Goal: Information Seeking & Learning: Learn about a topic

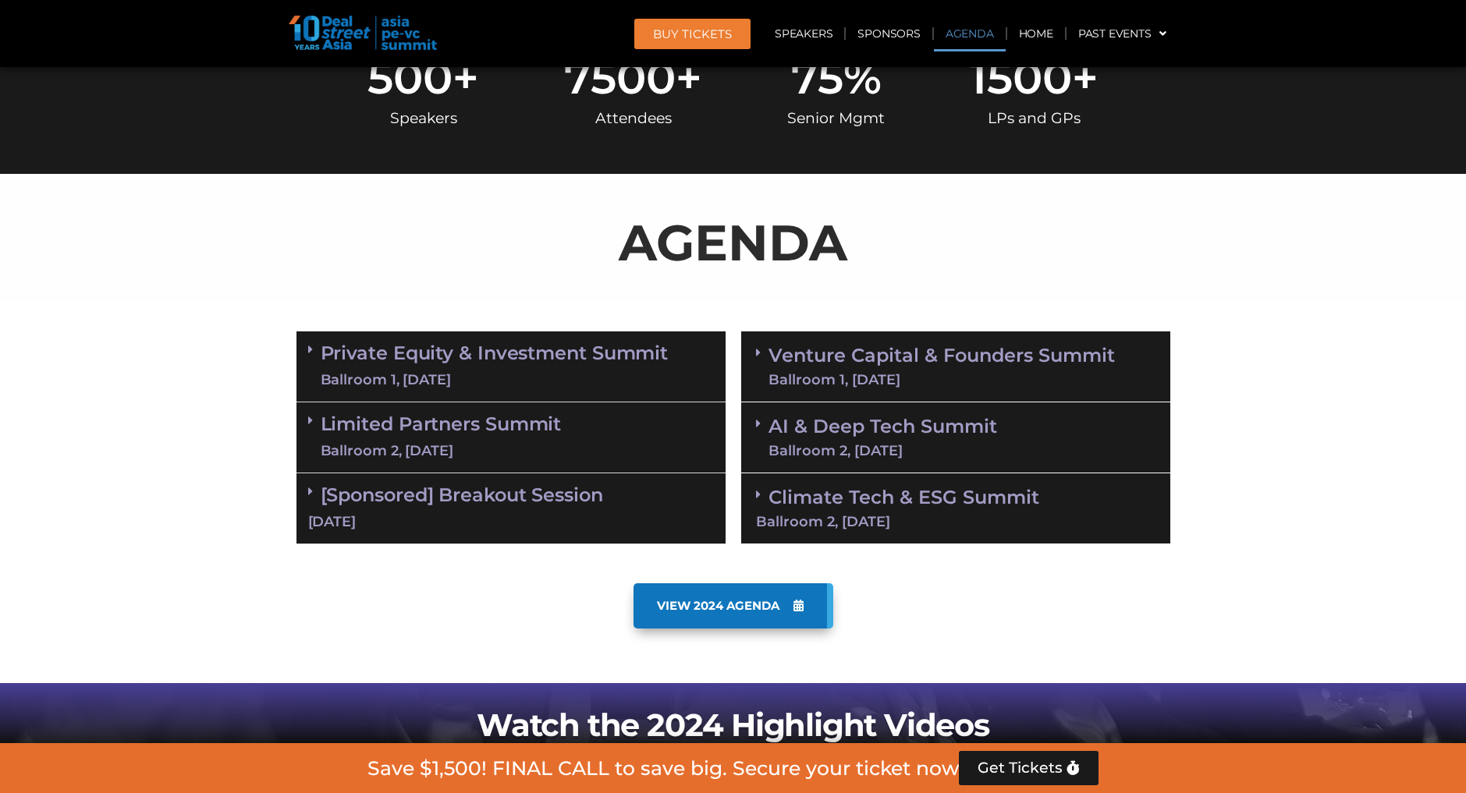
scroll to position [780, 0]
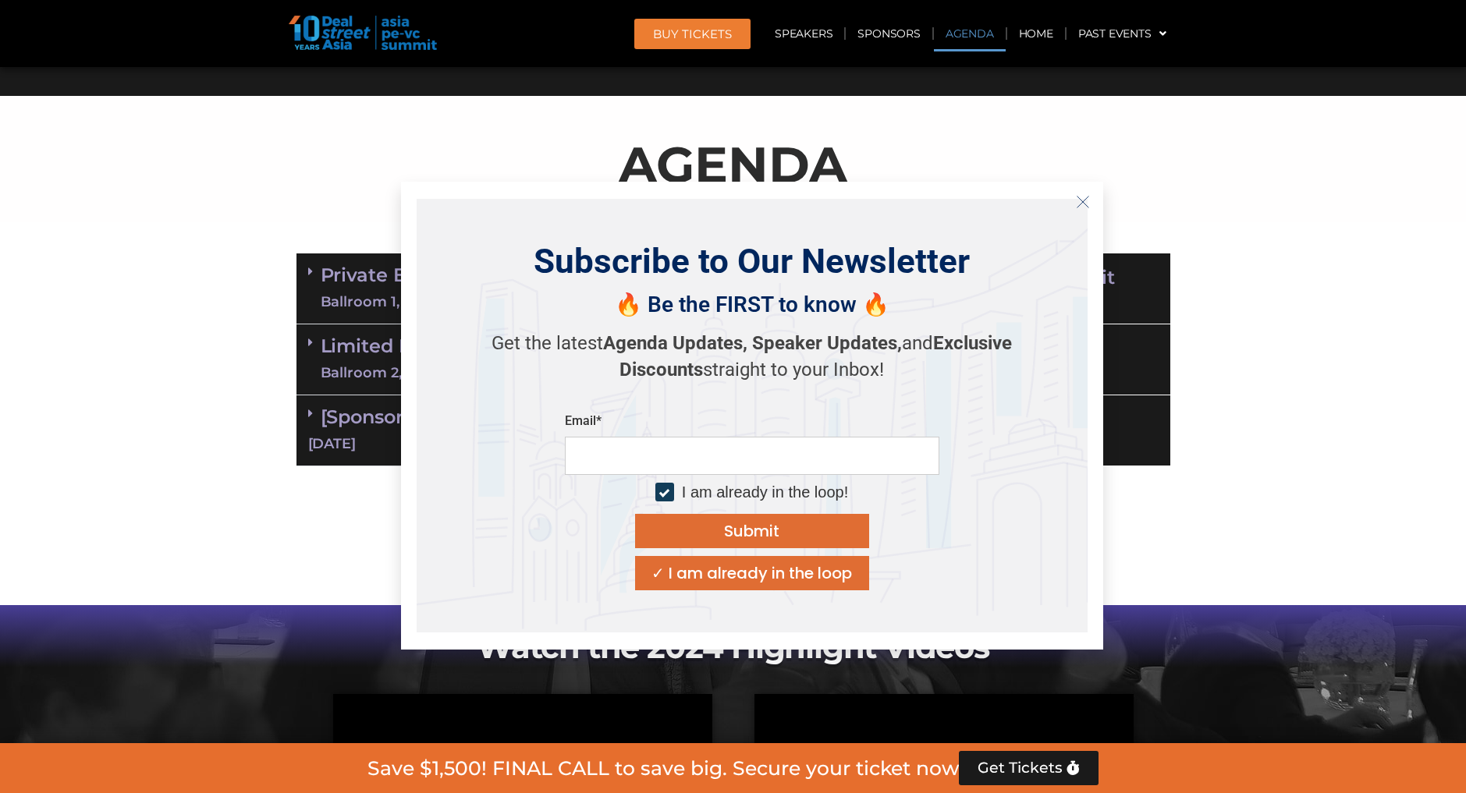
click at [1082, 199] on icon "Close" at bounding box center [1083, 202] width 14 height 14
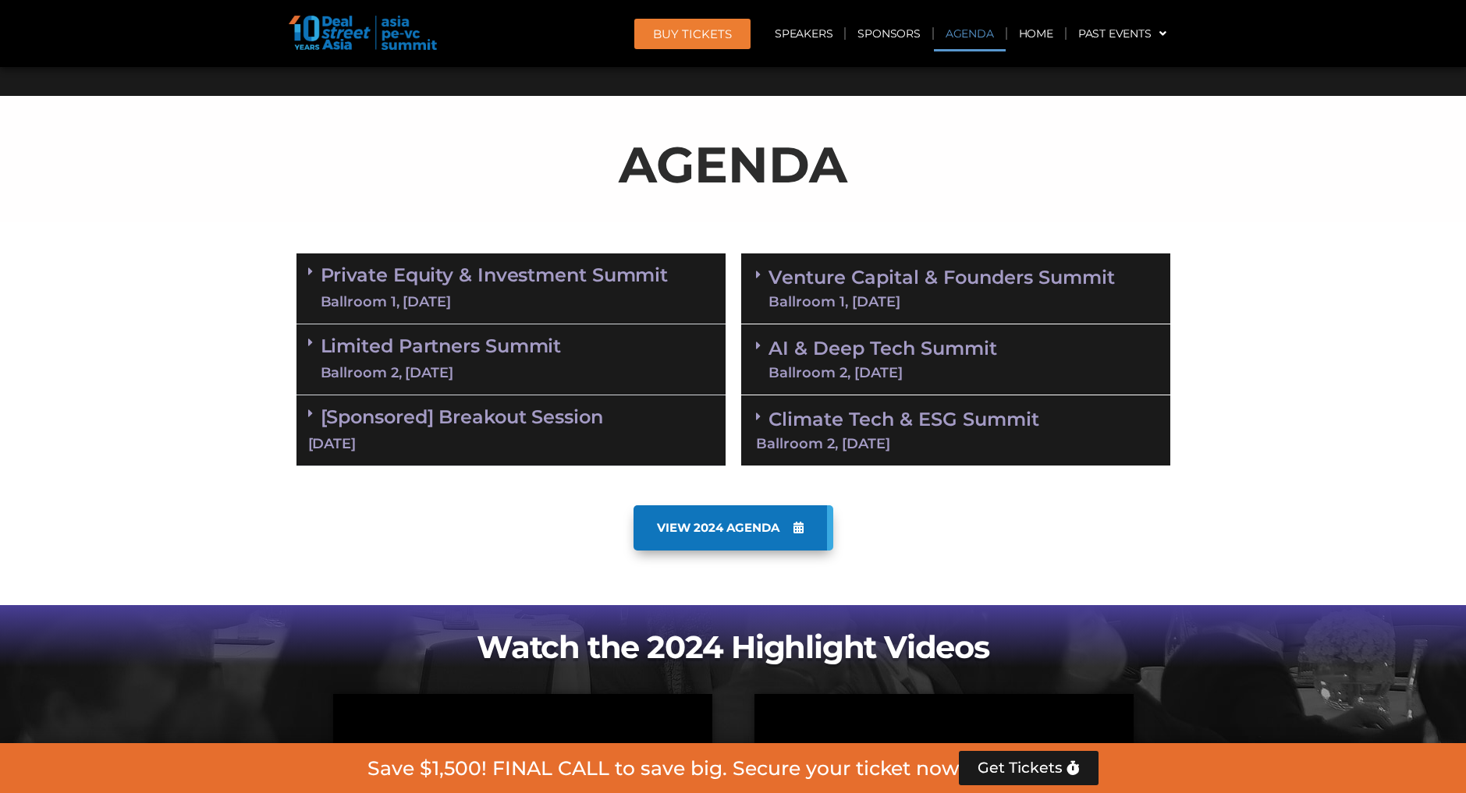
click at [978, 455] on div "Climate Tech & ESG Summit Ballroom 2, 11 Sept" at bounding box center [955, 430] width 429 height 71
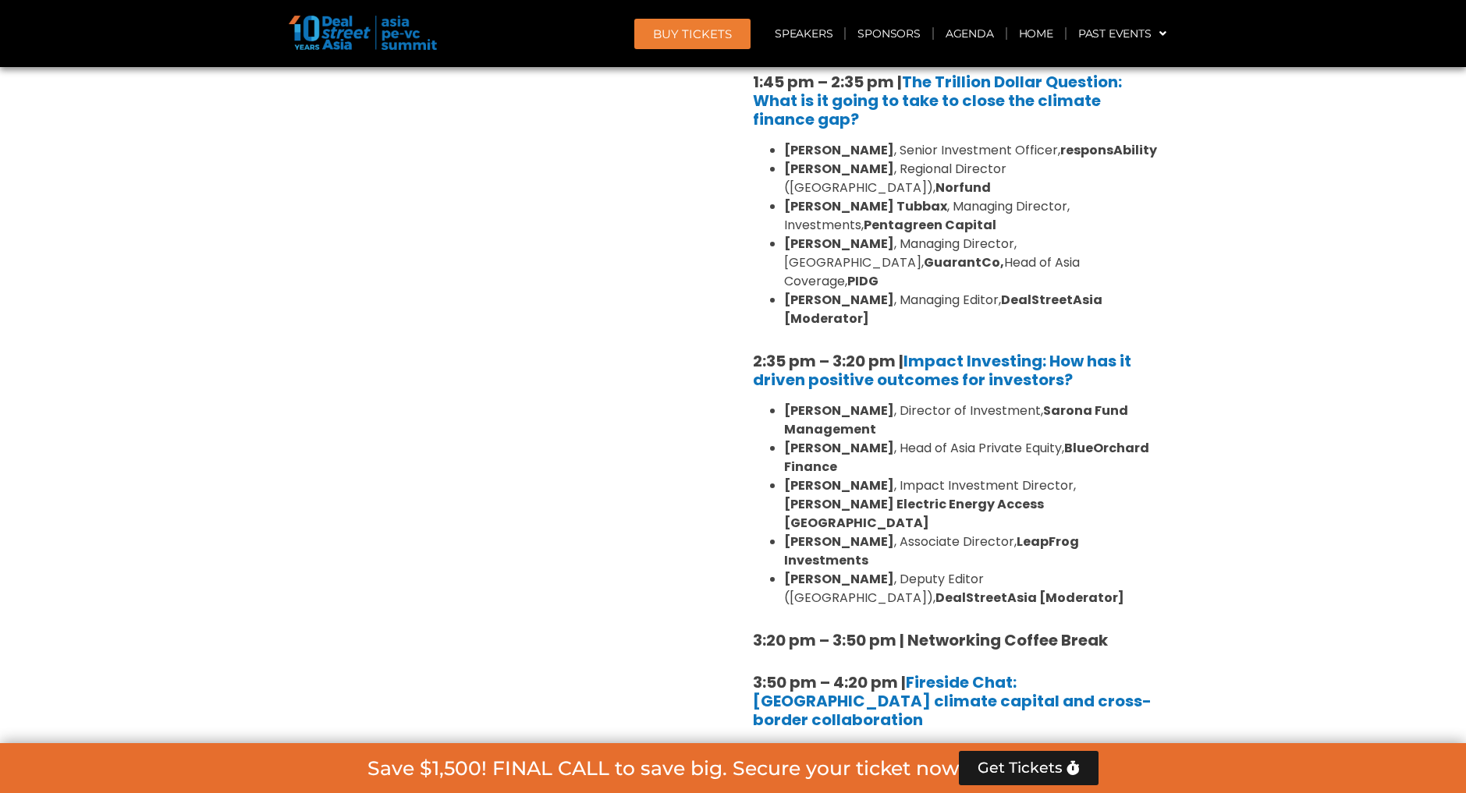
scroll to position [1326, 0]
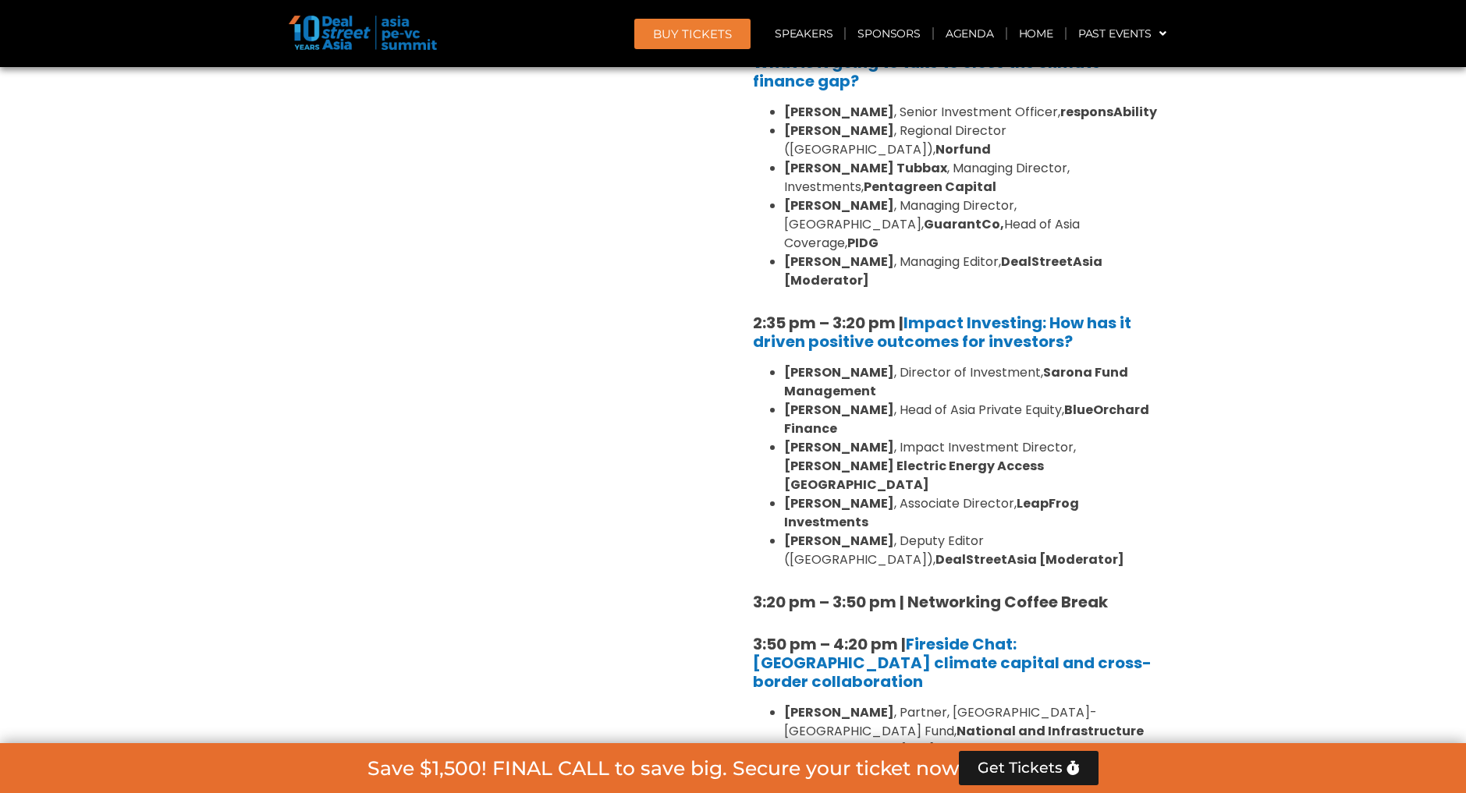
drag, startPoint x: 786, startPoint y: 132, endPoint x: 1125, endPoint y: 142, distance: 339.5
click at [1125, 142] on ul "Kean Ng , Senior Investment Officer, responsAbility Fay Chetnakarnkul , Regiona…" at bounding box center [956, 196] width 406 height 187
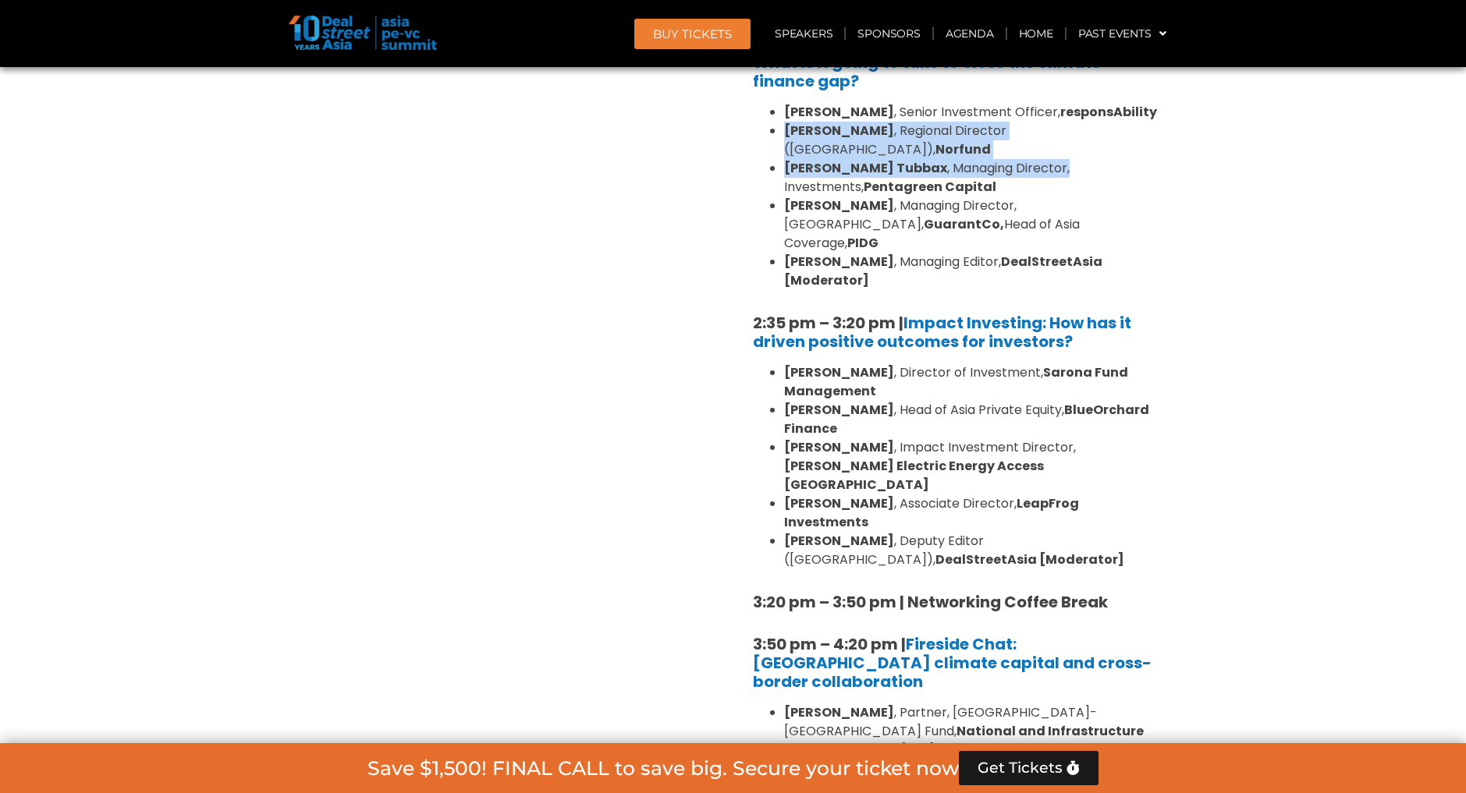
click at [976, 159] on li "Valery Tubbax , Managing Director, Investments, Pentagreen Capital" at bounding box center [971, 177] width 374 height 37
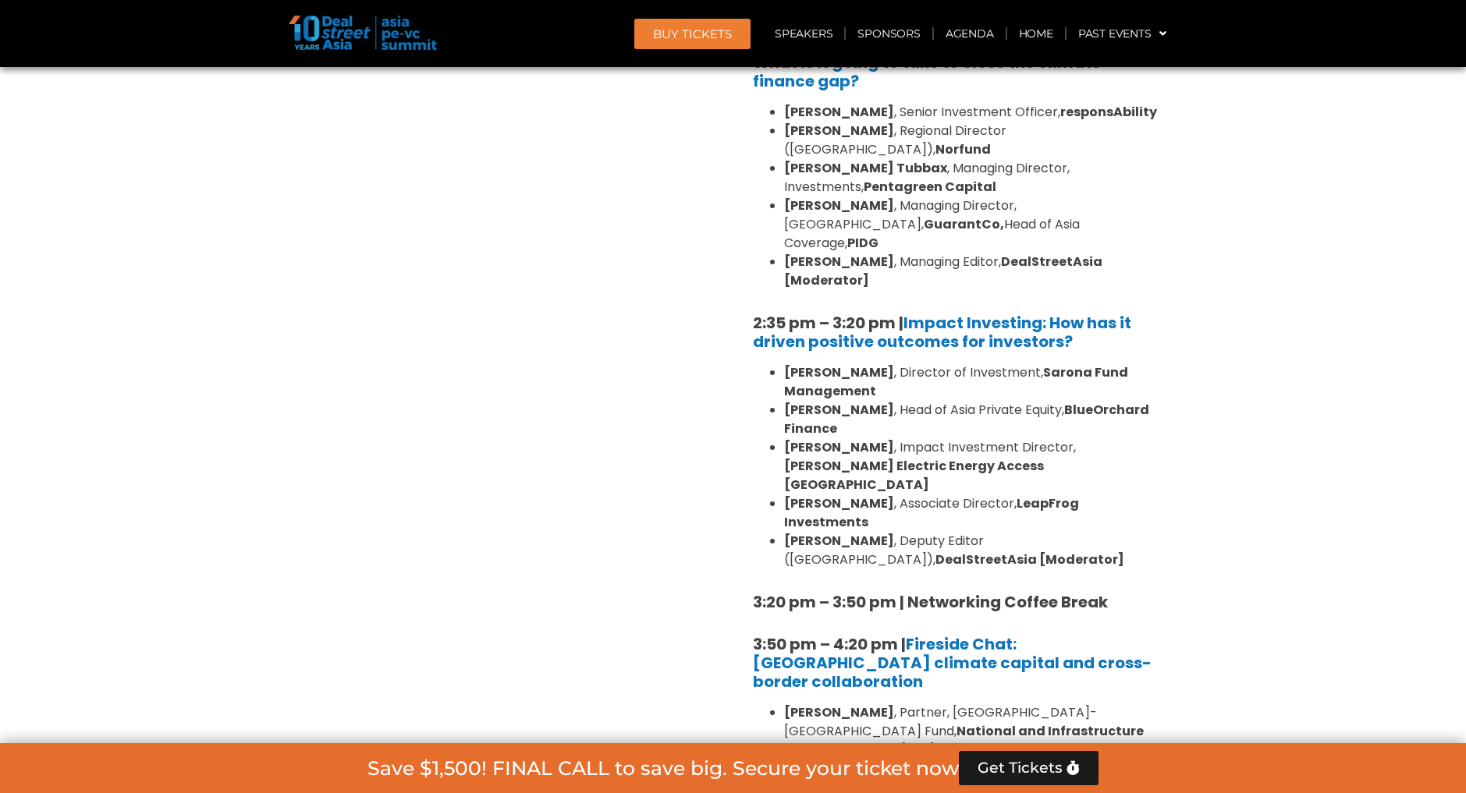
drag, startPoint x: 1063, startPoint y: 133, endPoint x: 814, endPoint y: 126, distance: 249.7
click at [814, 126] on li "Fay Chetnakarnkul , Regional Director (Asia), Norfund" at bounding box center [971, 140] width 374 height 37
click at [812, 126] on b "Fay Chetnakarnkul" at bounding box center [839, 131] width 110 height 18
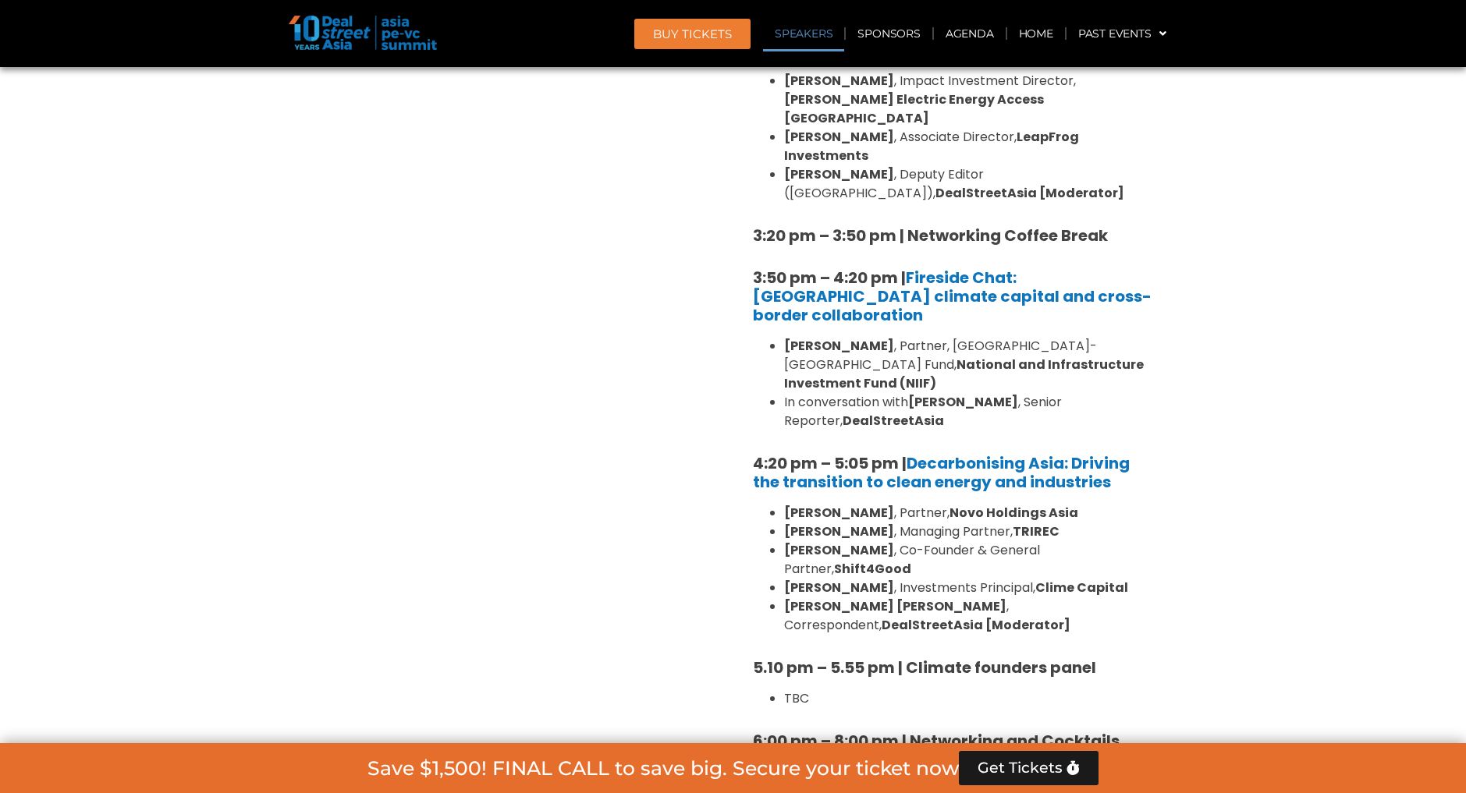
scroll to position [1716, 0]
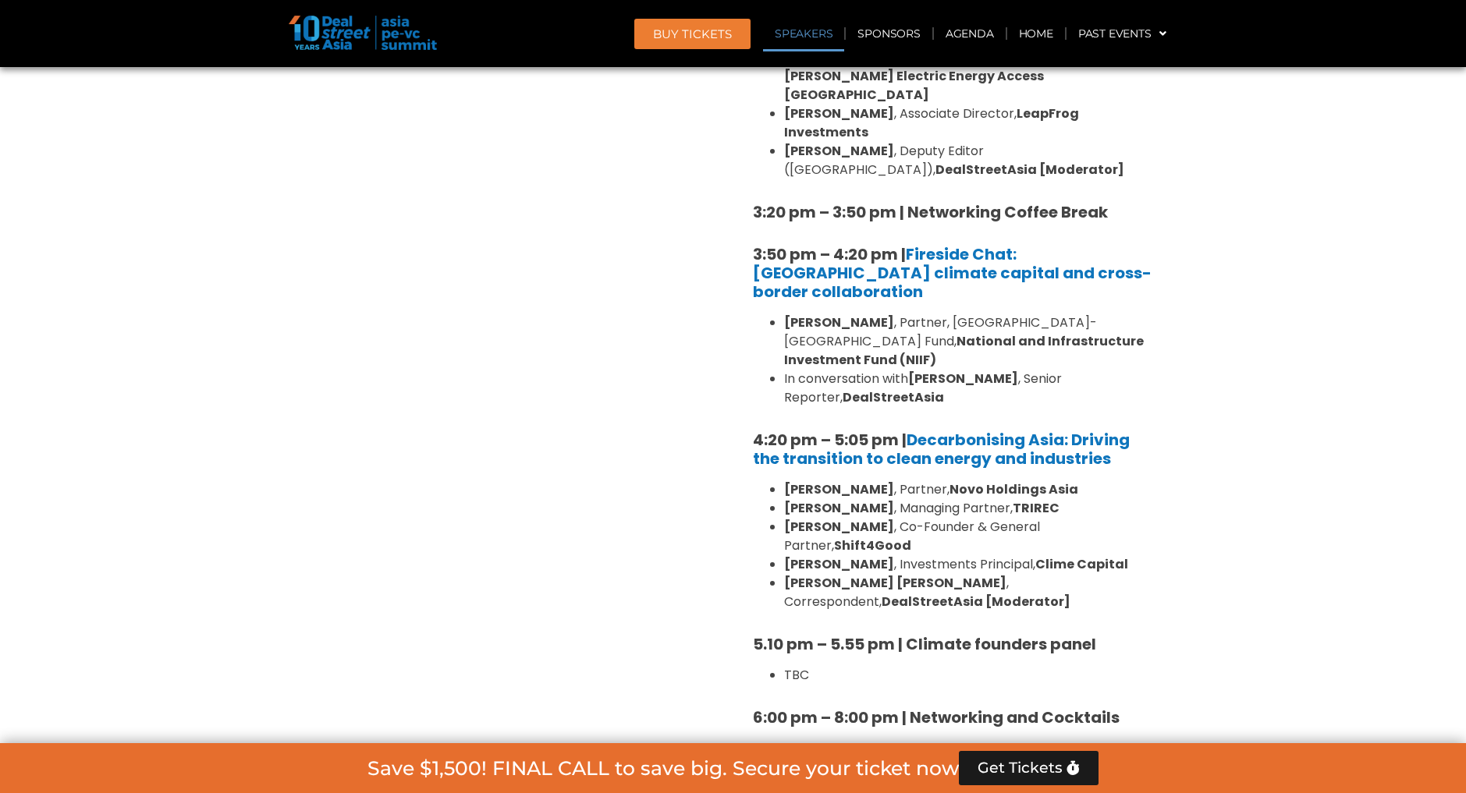
drag, startPoint x: 952, startPoint y: 358, endPoint x: 874, endPoint y: 411, distance: 94.3
click at [874, 481] on ul "Deepa Hingorani , Partner, Novo Holdings Asia Melvyn Yeo , Managing Partner, TR…" at bounding box center [956, 546] width 406 height 131
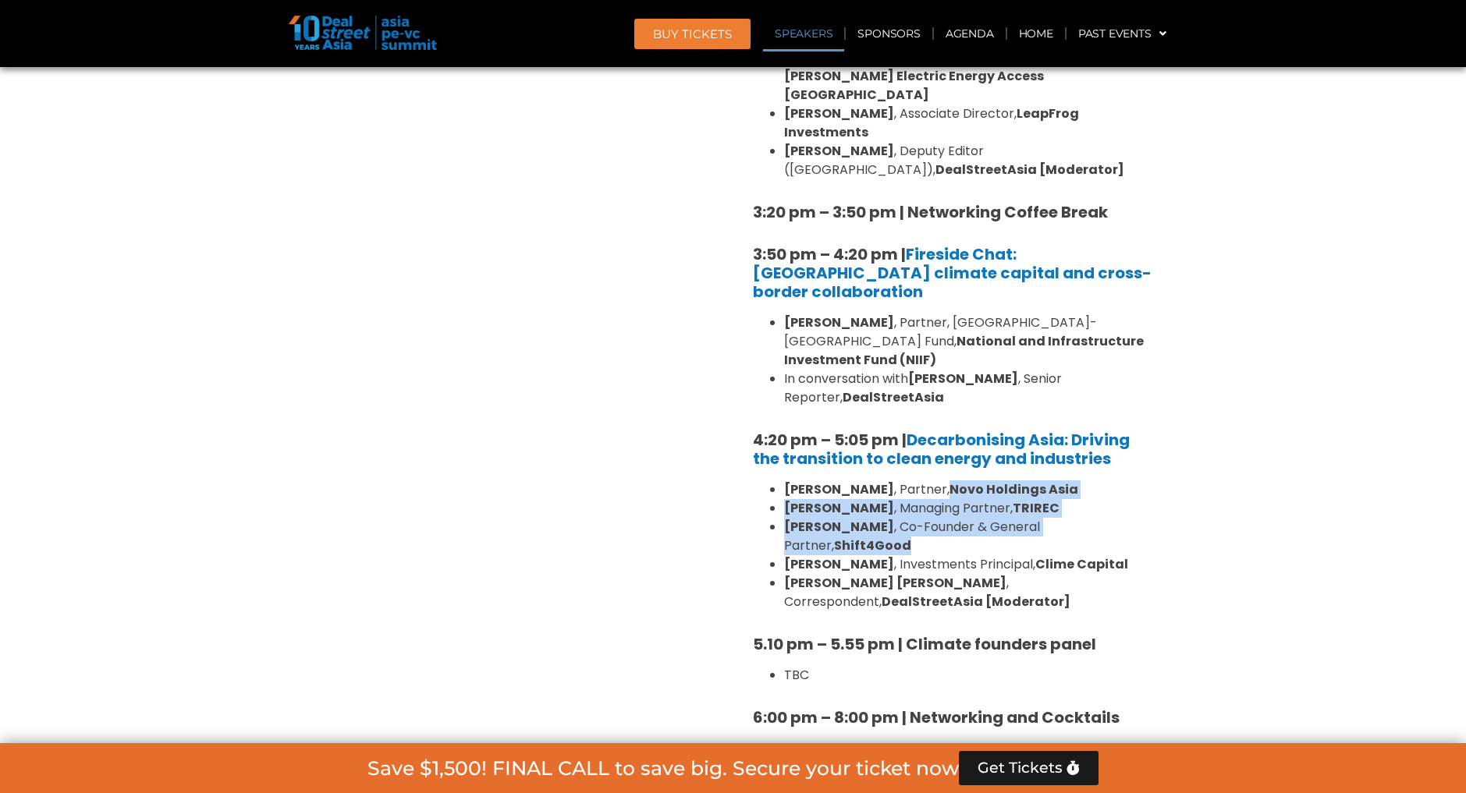
click at [874, 518] on li "Sebastien Guillaud , Co-Founder & General Partner, Shift4Good" at bounding box center [971, 536] width 374 height 37
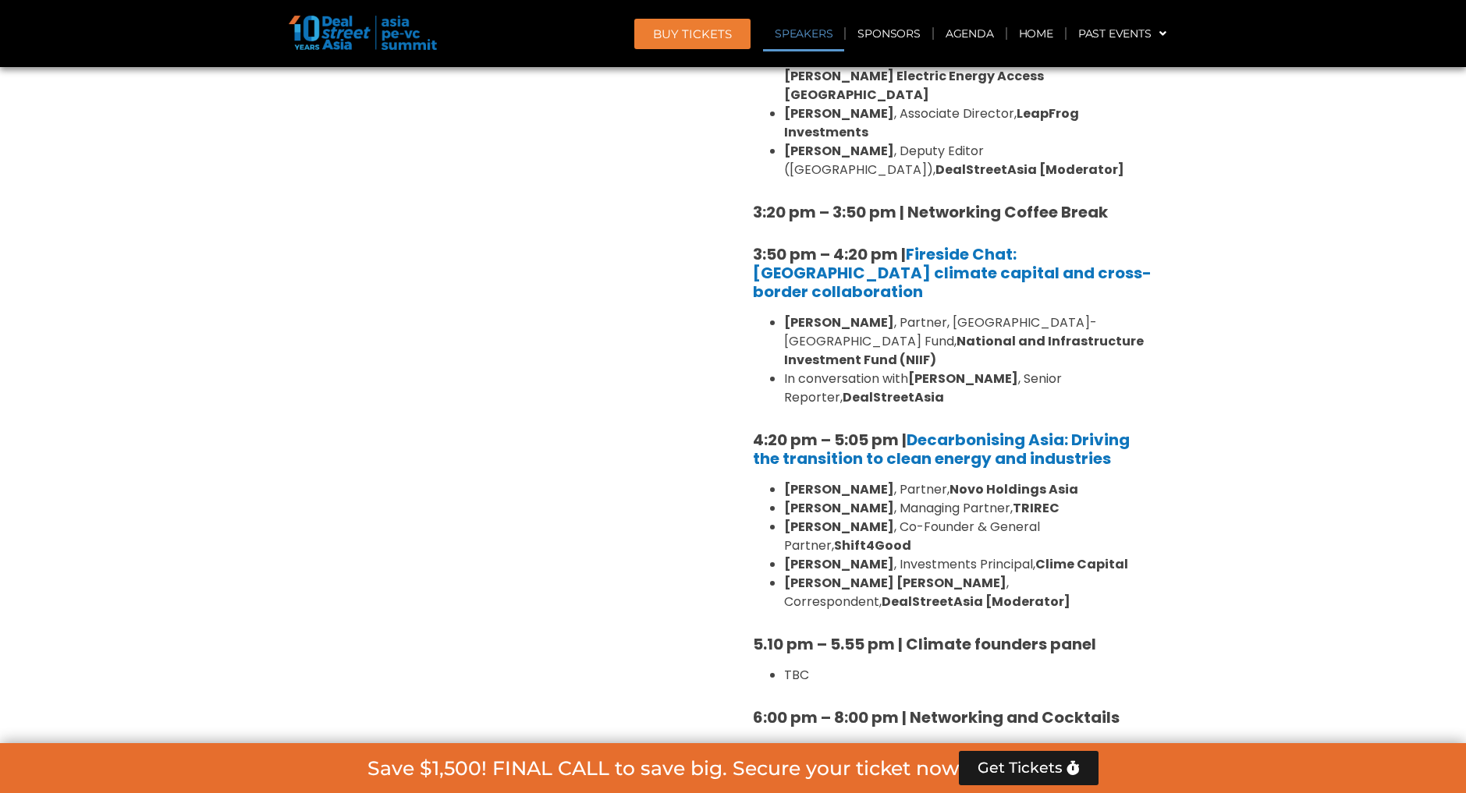
drag, startPoint x: 1029, startPoint y: 432, endPoint x: 1130, endPoint y: 456, distance: 104.1
click at [1130, 481] on ul "Deepa Hingorani , Partner, Novo Holdings Asia Melvyn Yeo , Managing Partner, TR…" at bounding box center [956, 546] width 406 height 131
click at [1049, 574] on li "Katrina Bianca Cuaresma , Correspondent, DealStreetAsia [Moderator]" at bounding box center [971, 592] width 374 height 37
click at [1059, 707] on b "6:00 pm – 8:00 pm | Networking and Cocktails" at bounding box center [936, 718] width 367 height 22
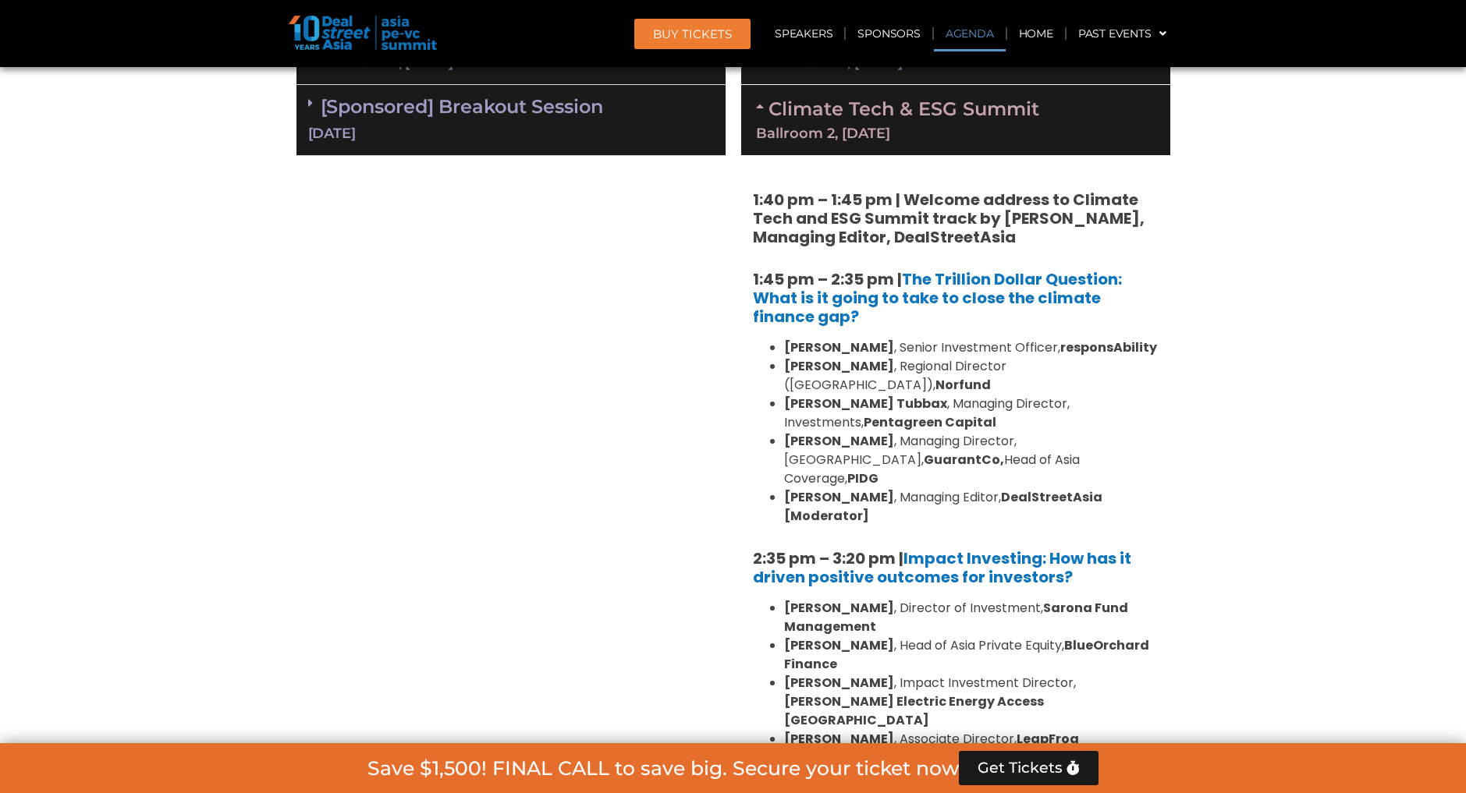
scroll to position [780, 0]
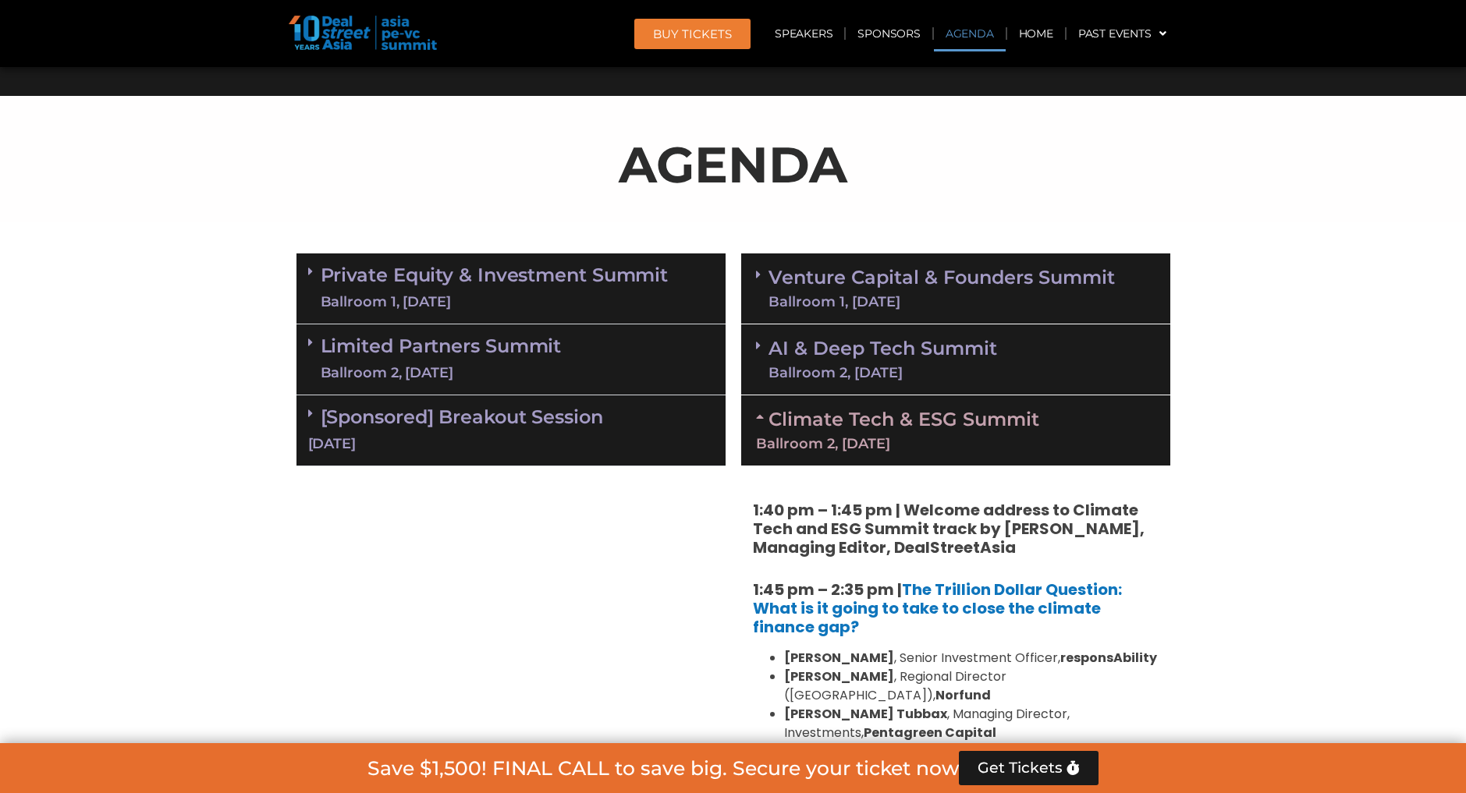
click at [446, 441] on div "10 Sept" at bounding box center [511, 444] width 406 height 20
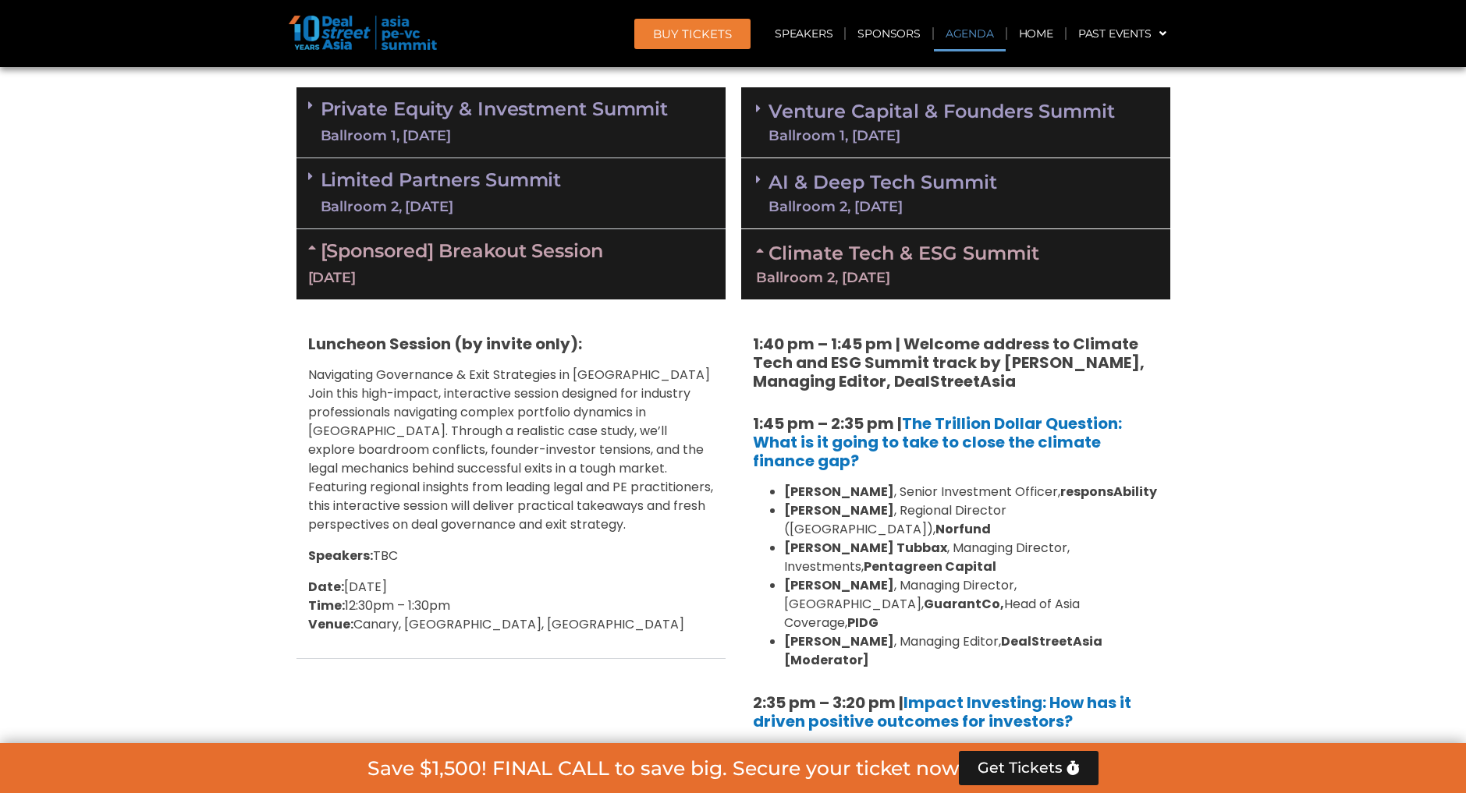
scroll to position [858, 0]
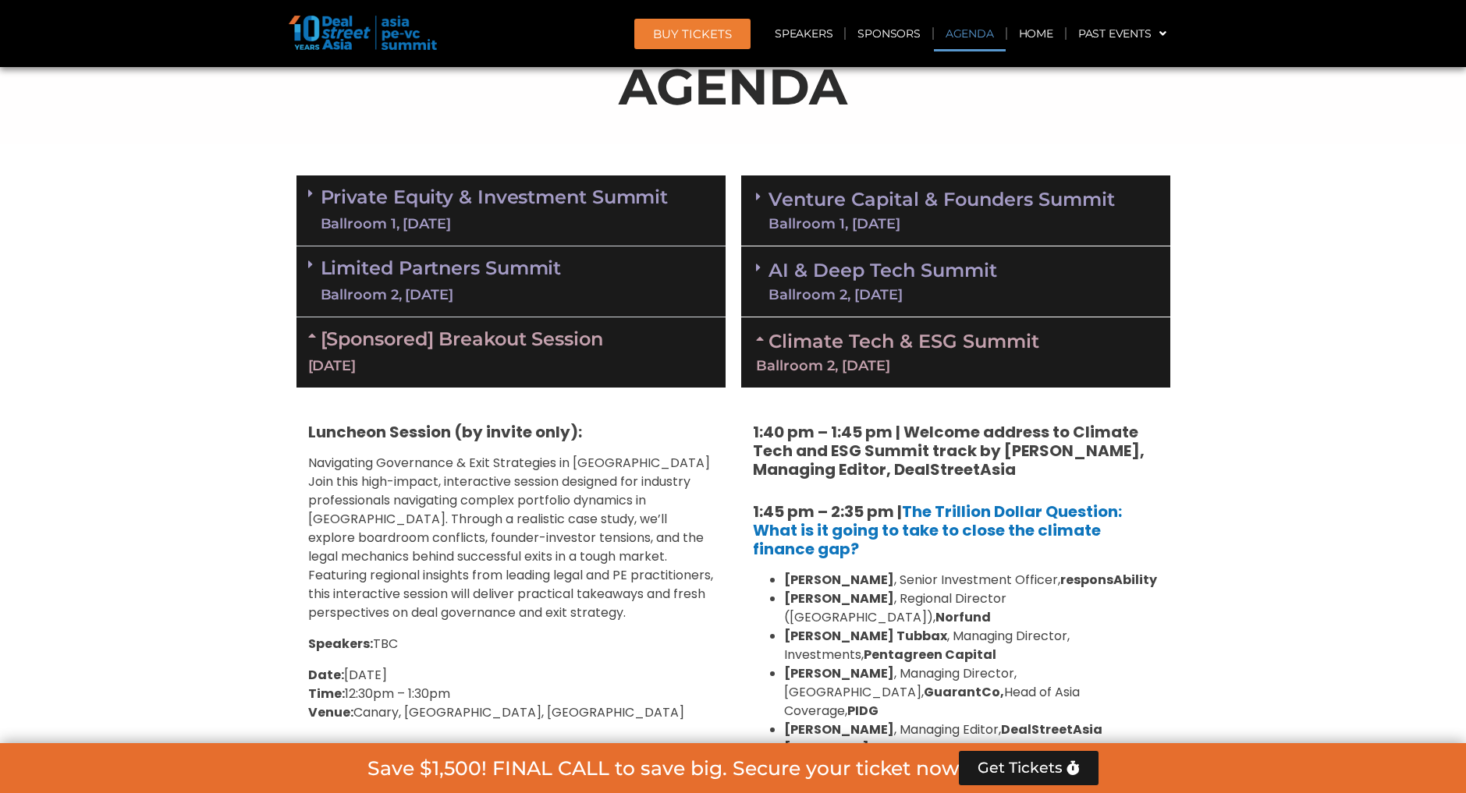
click at [458, 297] on div "Ballroom 2, 10 Sept" at bounding box center [441, 296] width 241 height 20
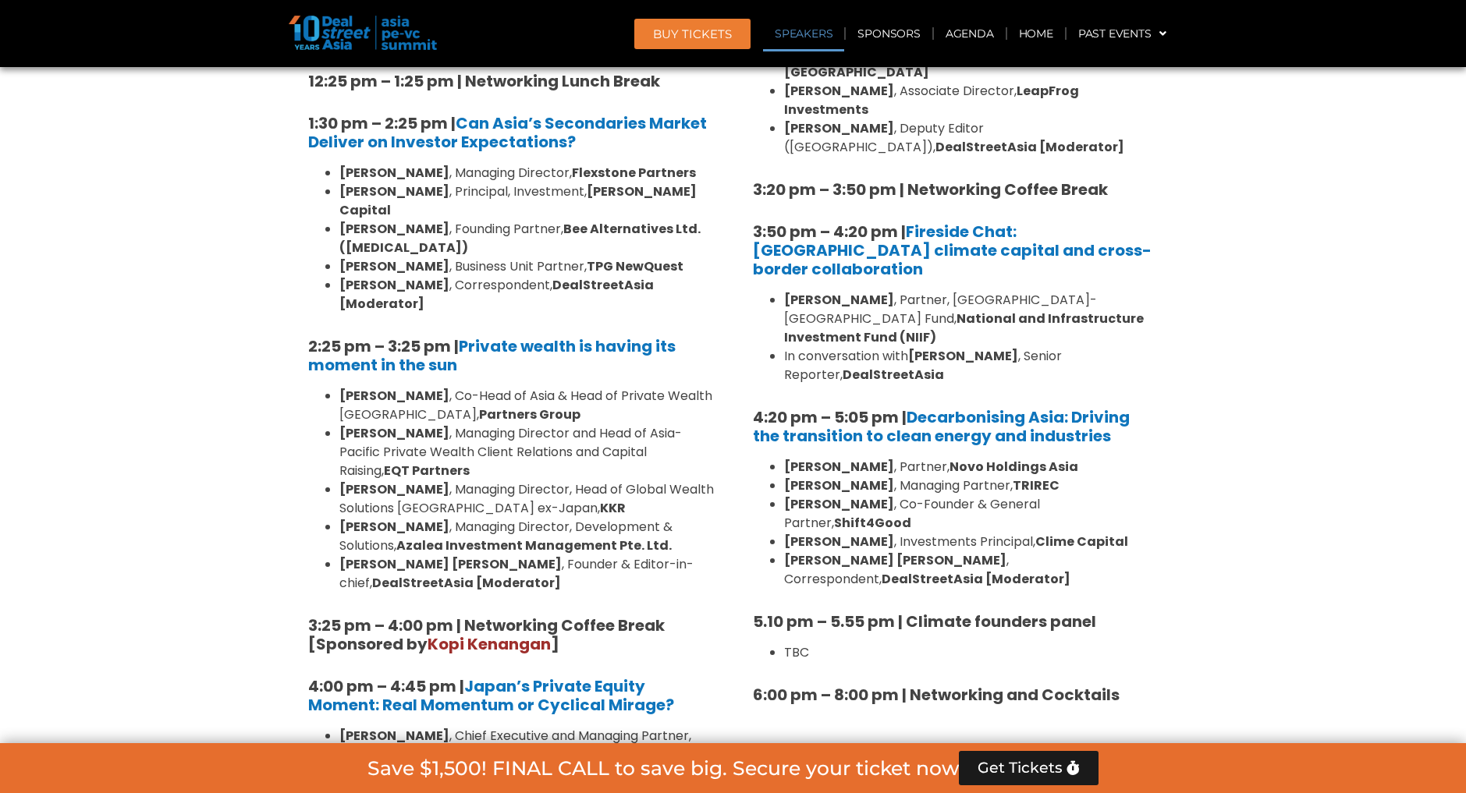
scroll to position [1794, 0]
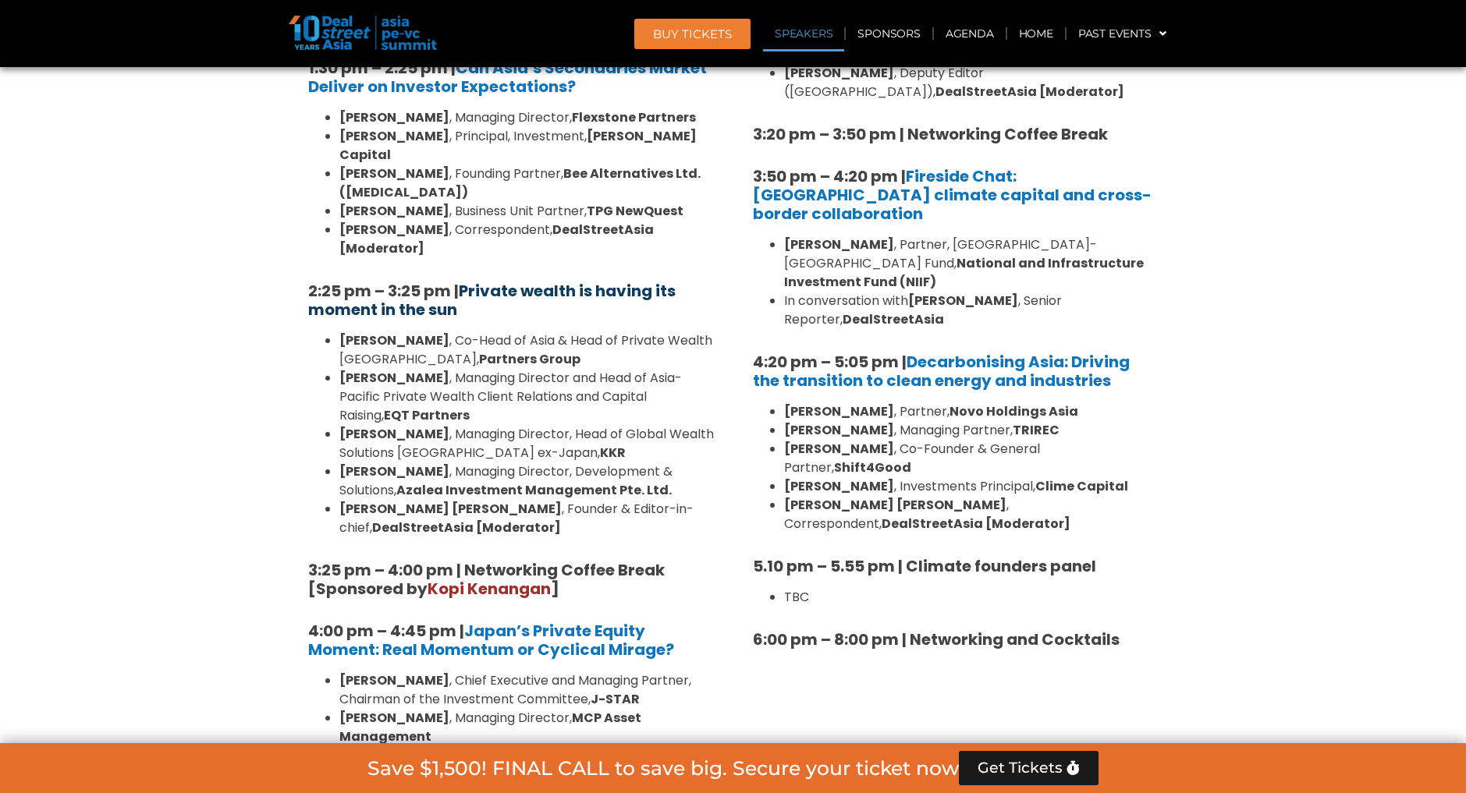
click at [534, 280] on b "Private wealth is having its moment in the sun" at bounding box center [491, 300] width 367 height 41
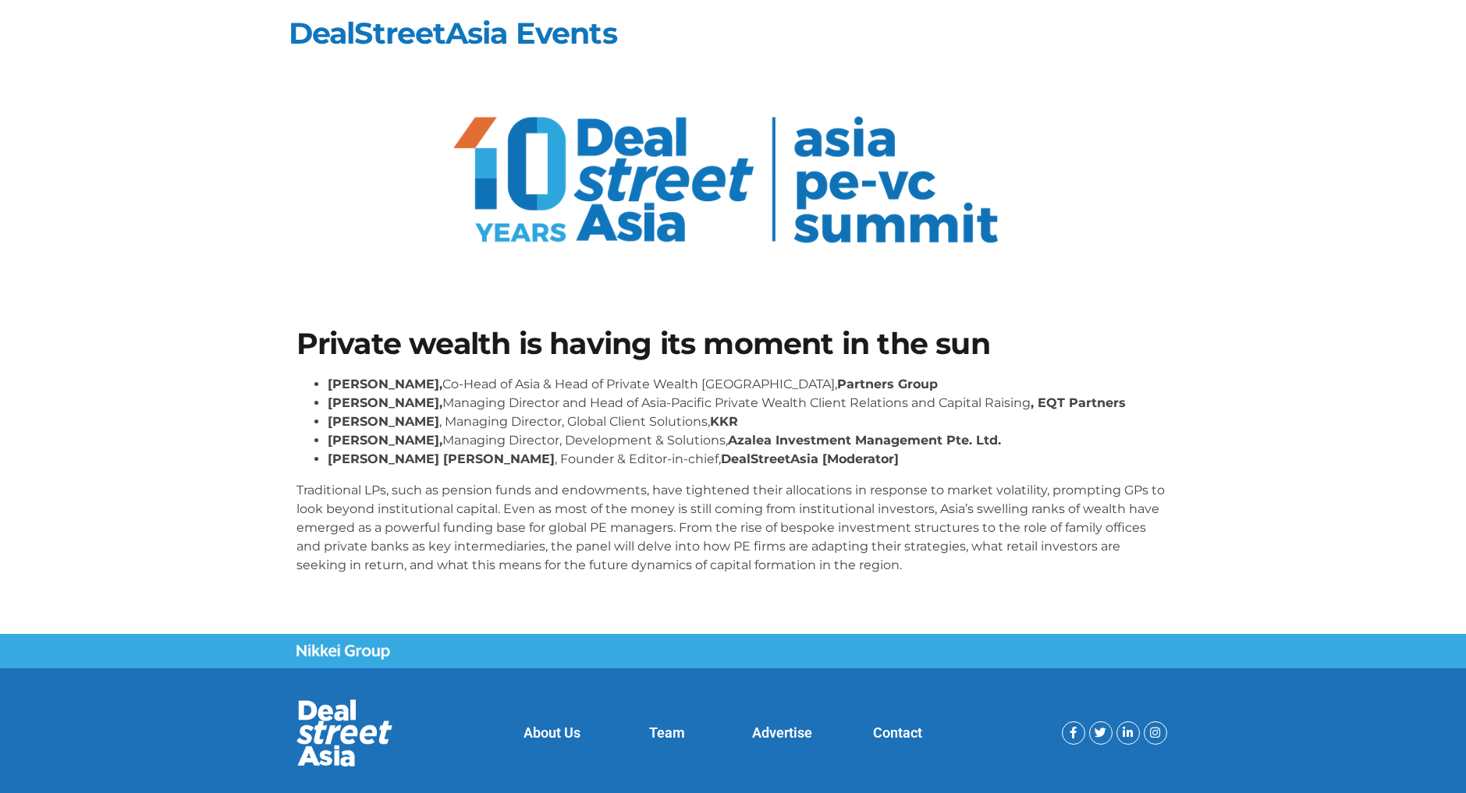
scroll to position [33, 0]
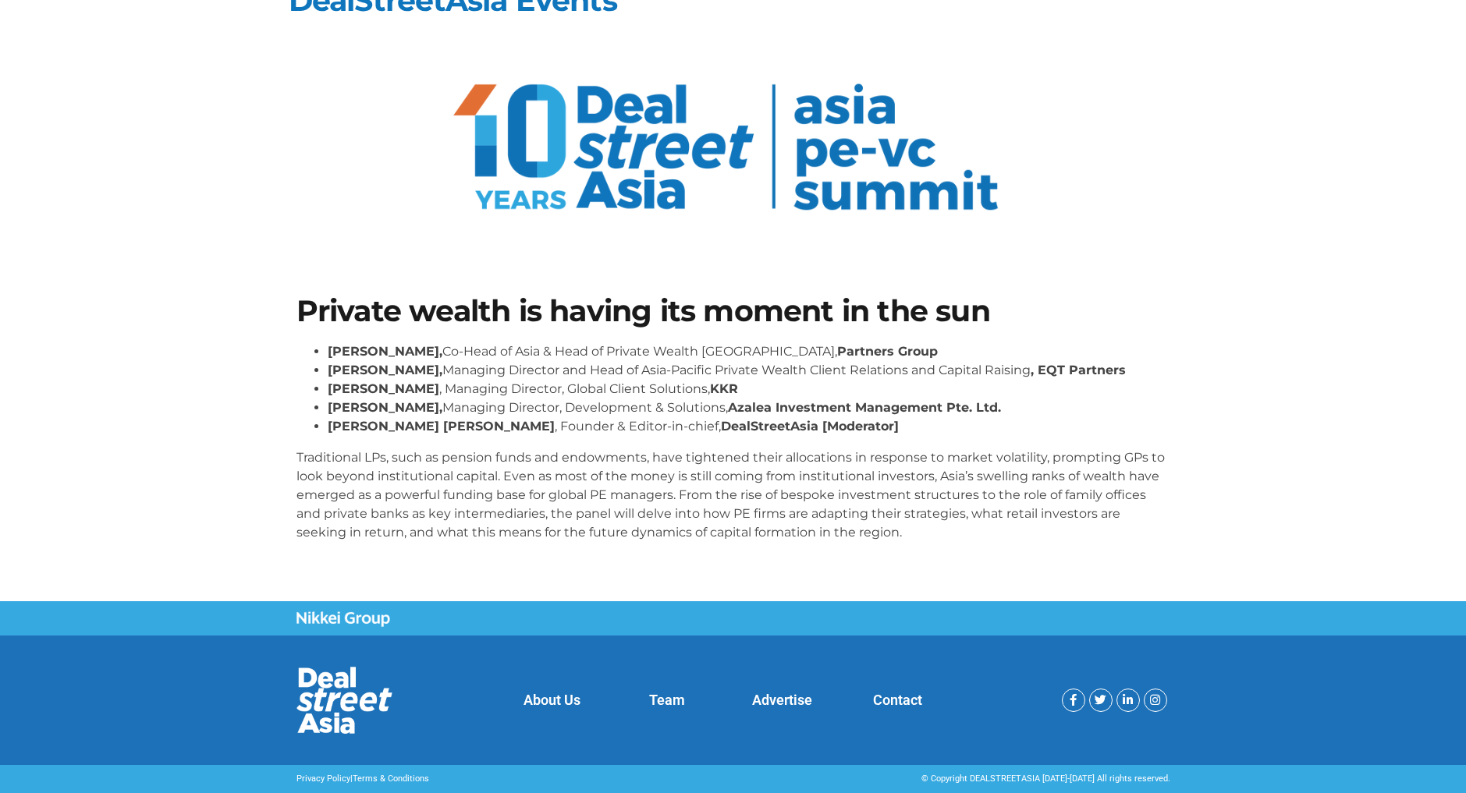
drag, startPoint x: 865, startPoint y: 460, endPoint x: 879, endPoint y: 542, distance: 83.1
click at [879, 542] on div "[PERSON_NAME], Co-Head of Asia & Head of Private Wealth Asia Pacific, Partners …" at bounding box center [733, 448] width 874 height 212
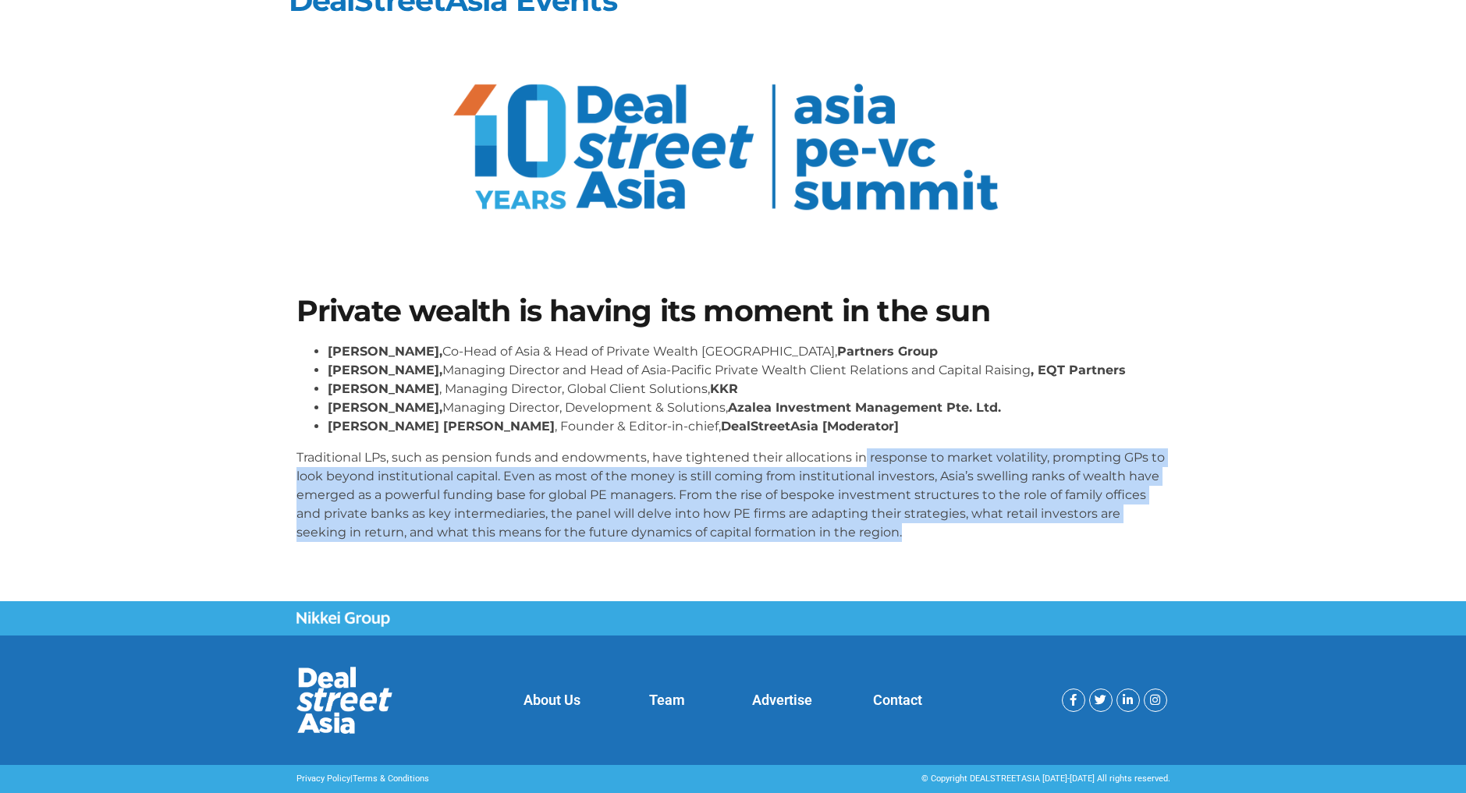
click at [881, 542] on div "[PERSON_NAME], Co-Head of Asia & Head of Private Wealth Asia Pacific, Partners …" at bounding box center [733, 448] width 874 height 212
click at [924, 528] on p "Traditional LPs, such as pension funds and endowments, have tightened their all…" at bounding box center [733, 496] width 874 height 94
click at [918, 526] on p "Traditional LPs, such as pension funds and endowments, have tightened their all…" at bounding box center [733, 496] width 874 height 94
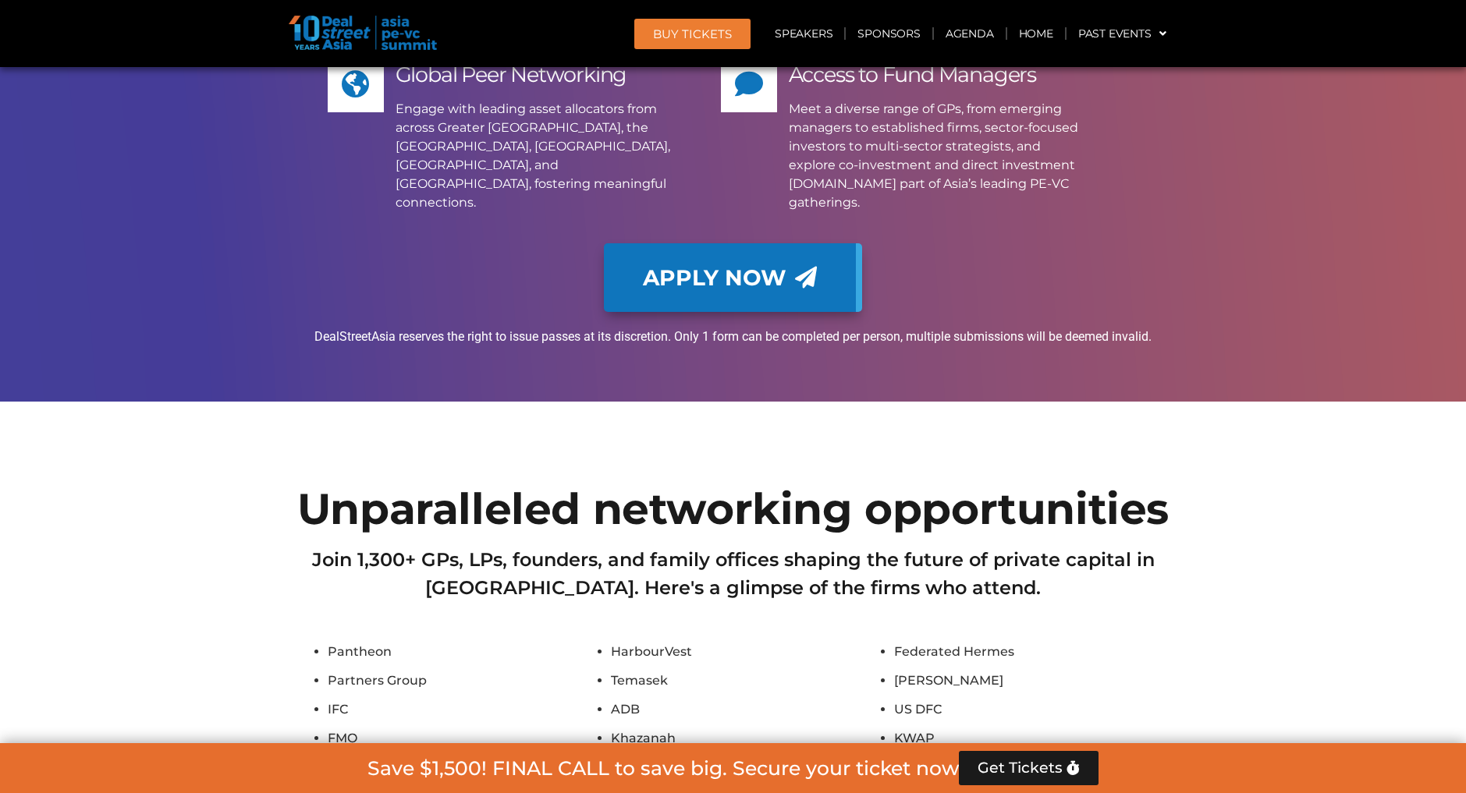
scroll to position [12282, 0]
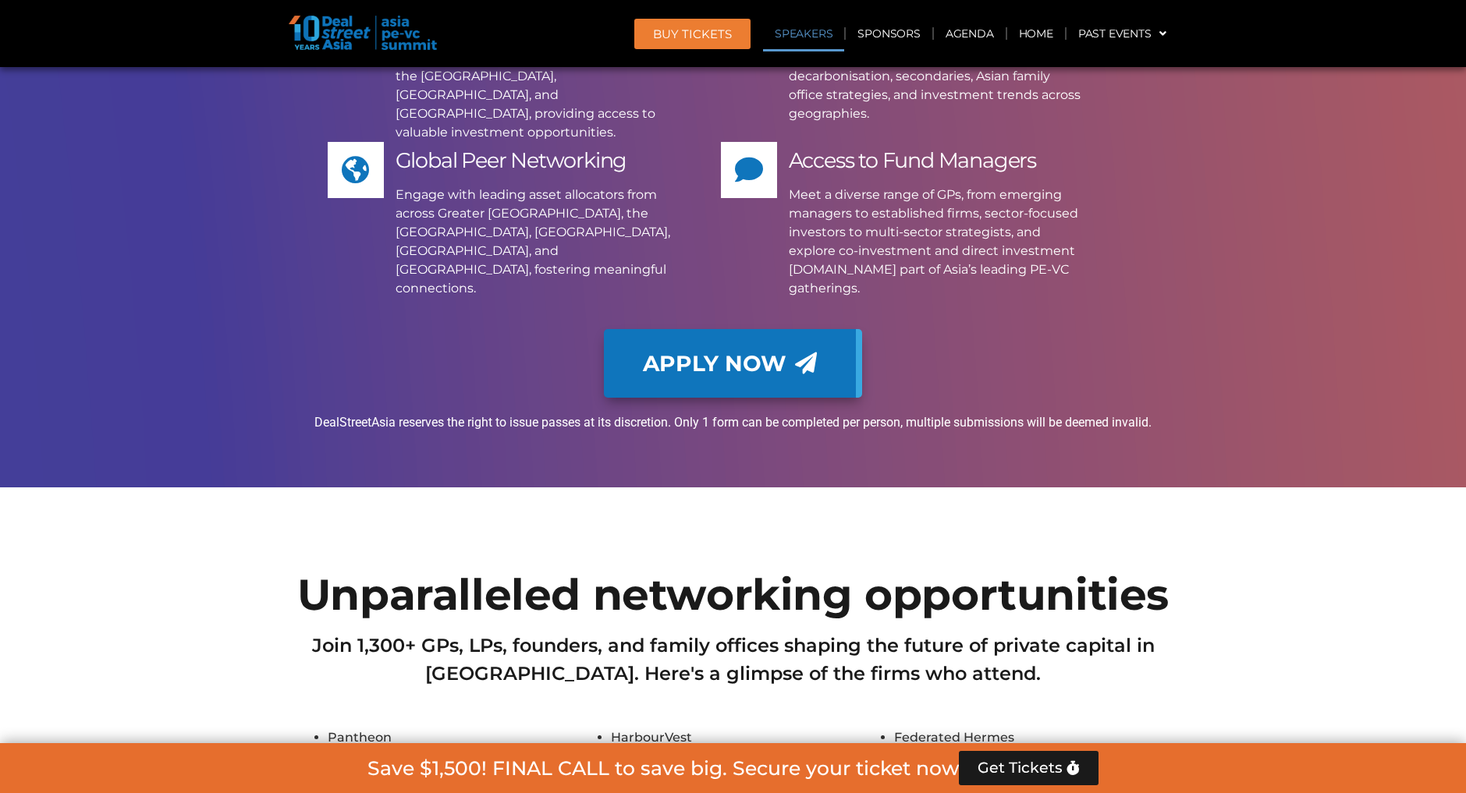
click at [813, 35] on link "Speakers" at bounding box center [803, 34] width 81 height 36
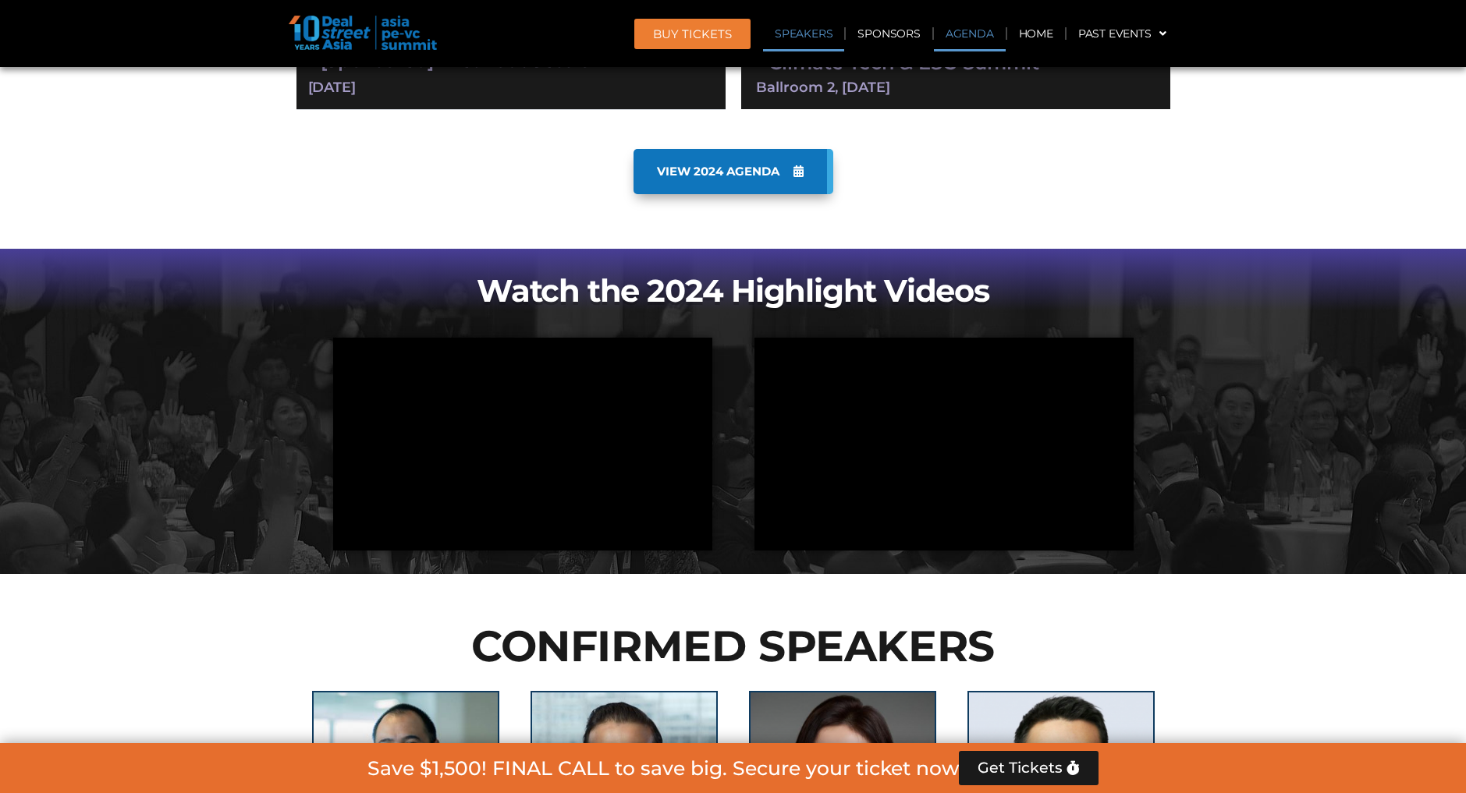
scroll to position [792, 0]
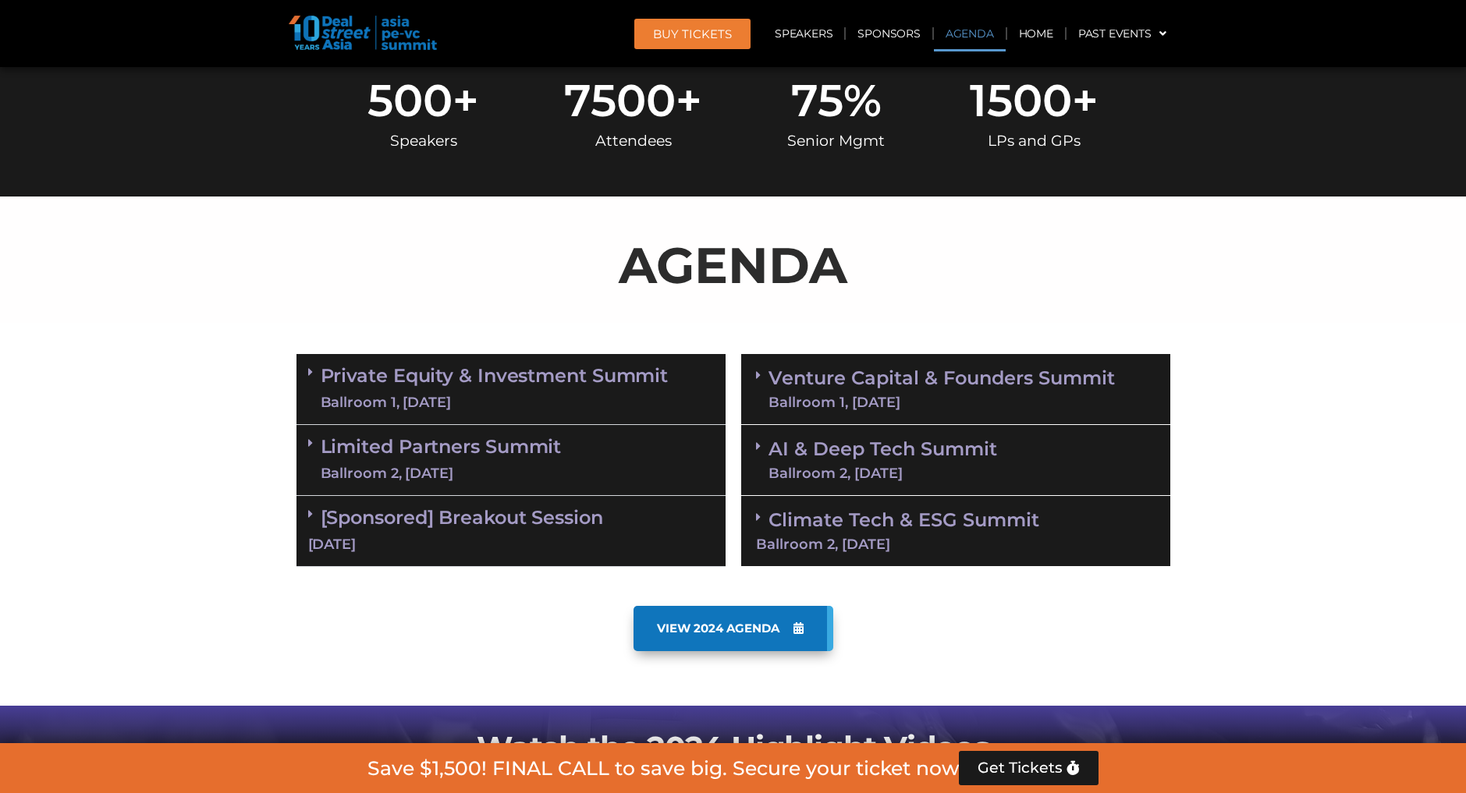
click at [754, 374] on div "Venture Capital & Founders​ Summit Ballroom 1, 11 Sept" at bounding box center [955, 389] width 429 height 71
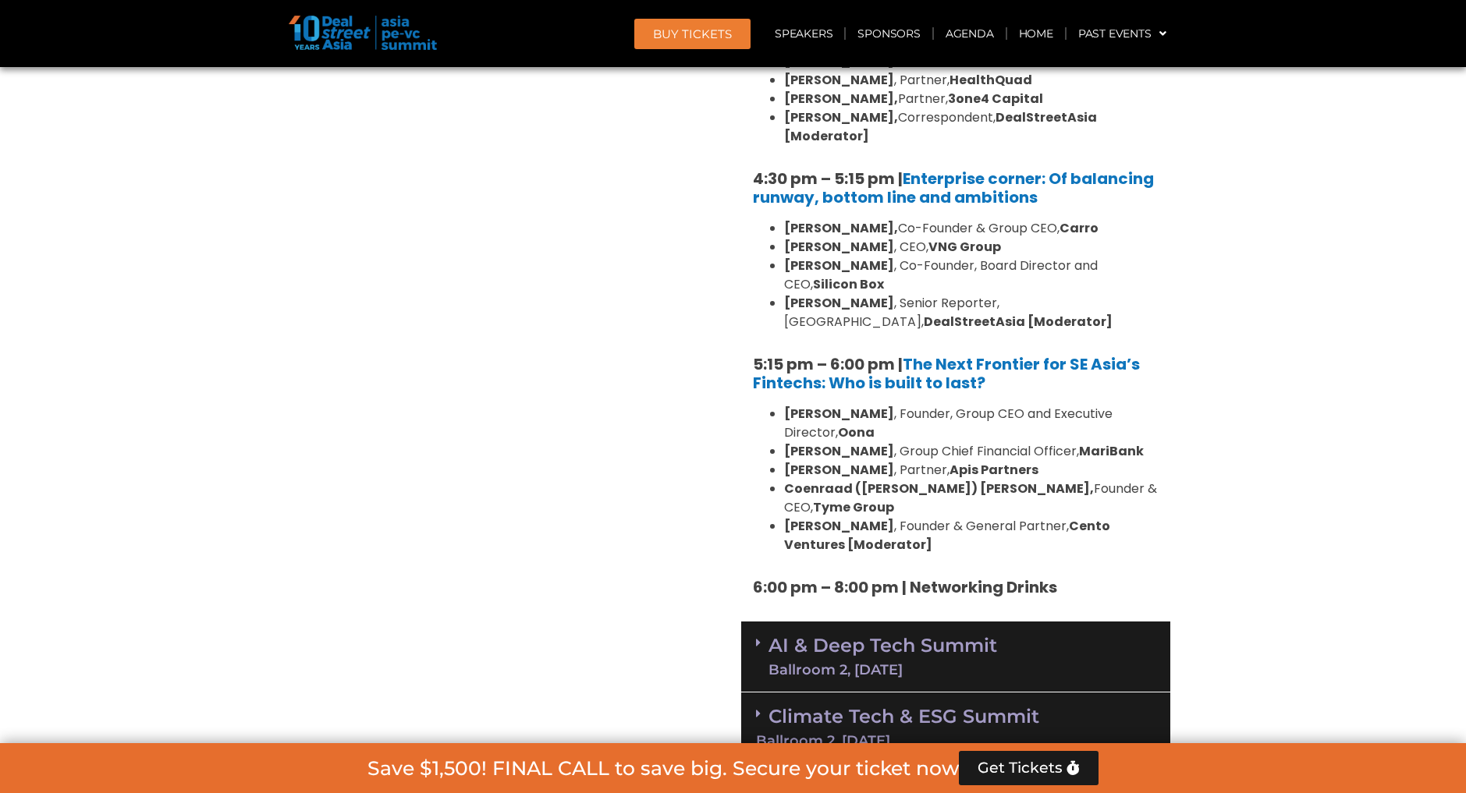
scroll to position [3054, 0]
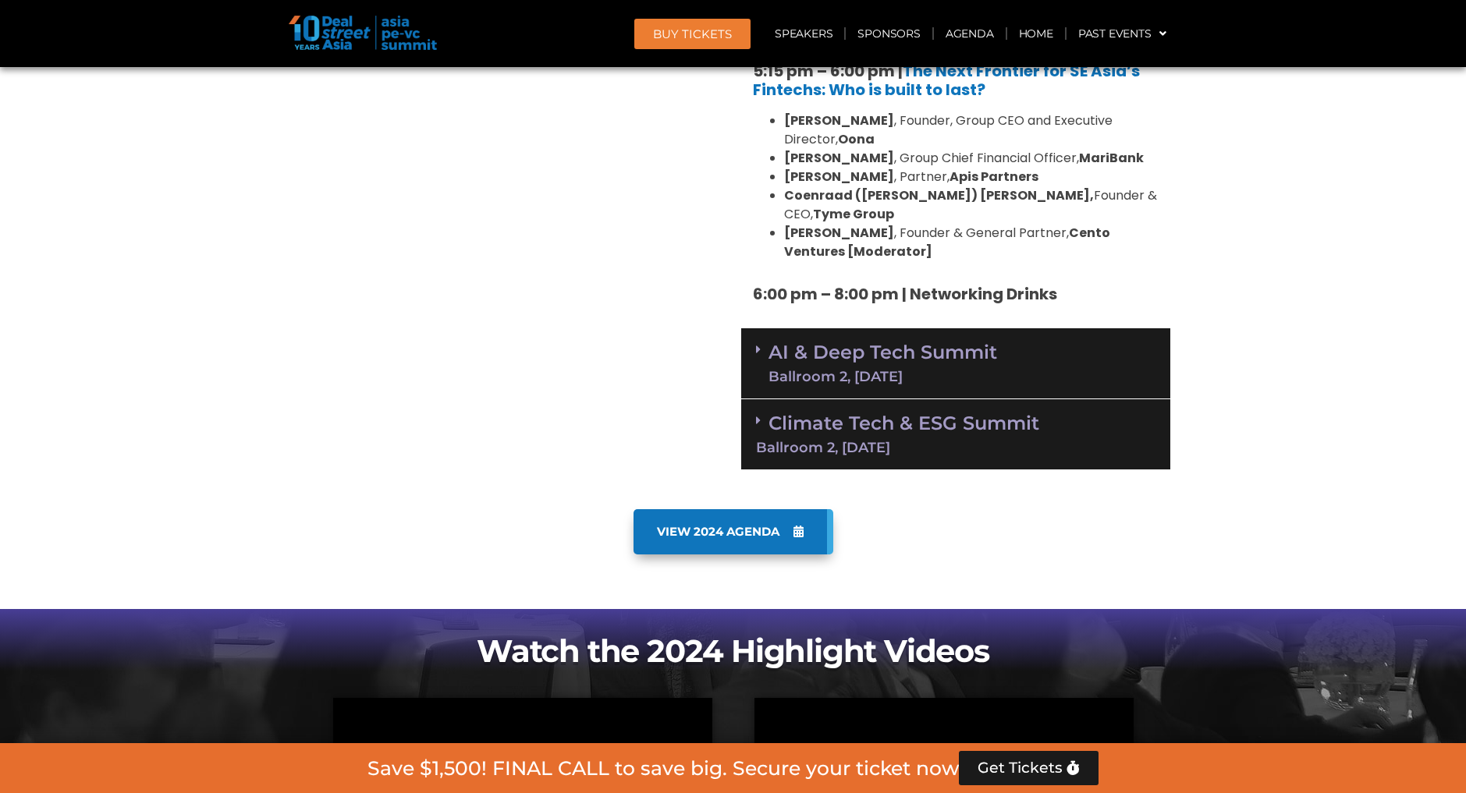
click at [768, 343] on link "AI & Deep Tech Summit Ballroom 2, 11 Sept" at bounding box center [882, 363] width 229 height 41
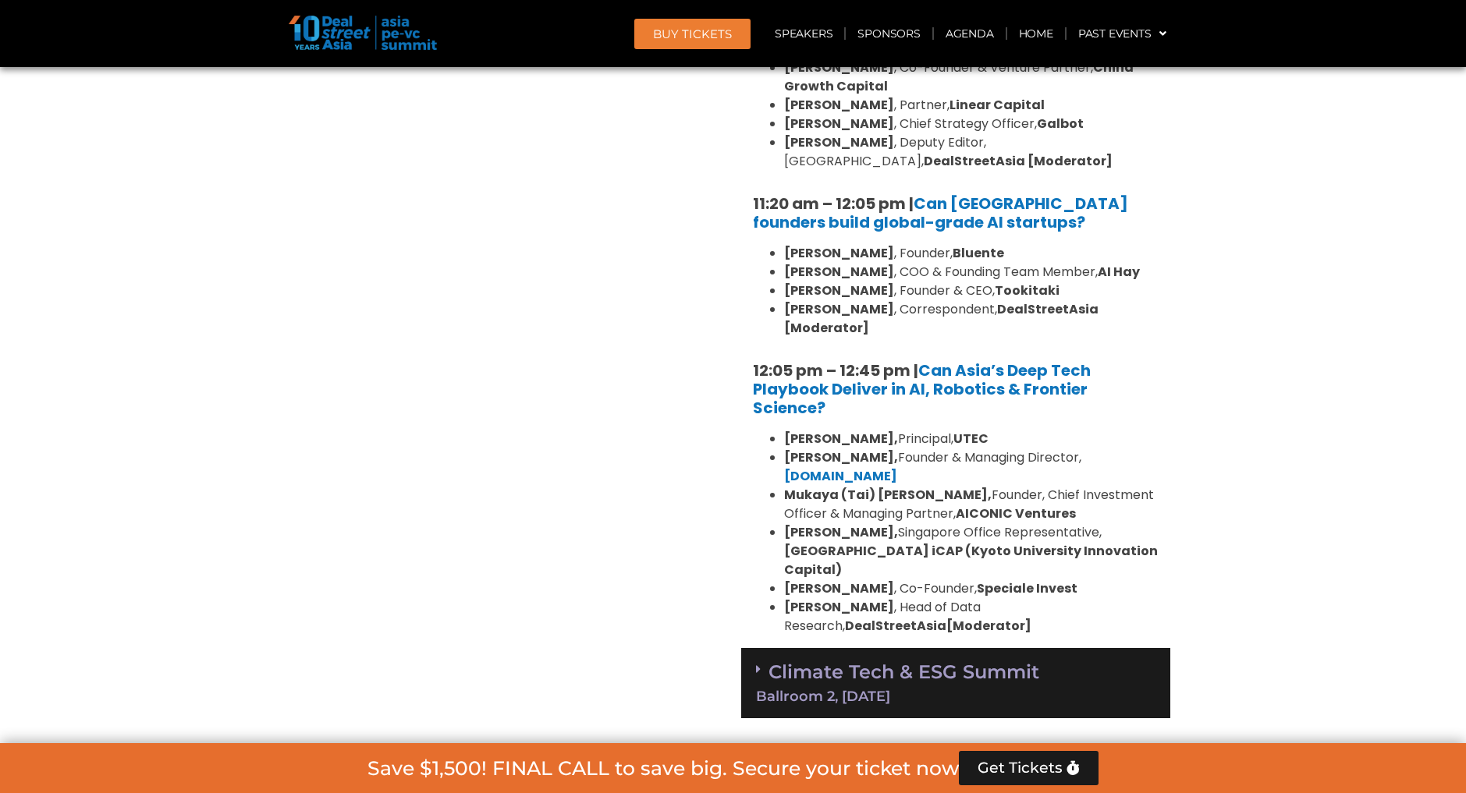
scroll to position [3522, 0]
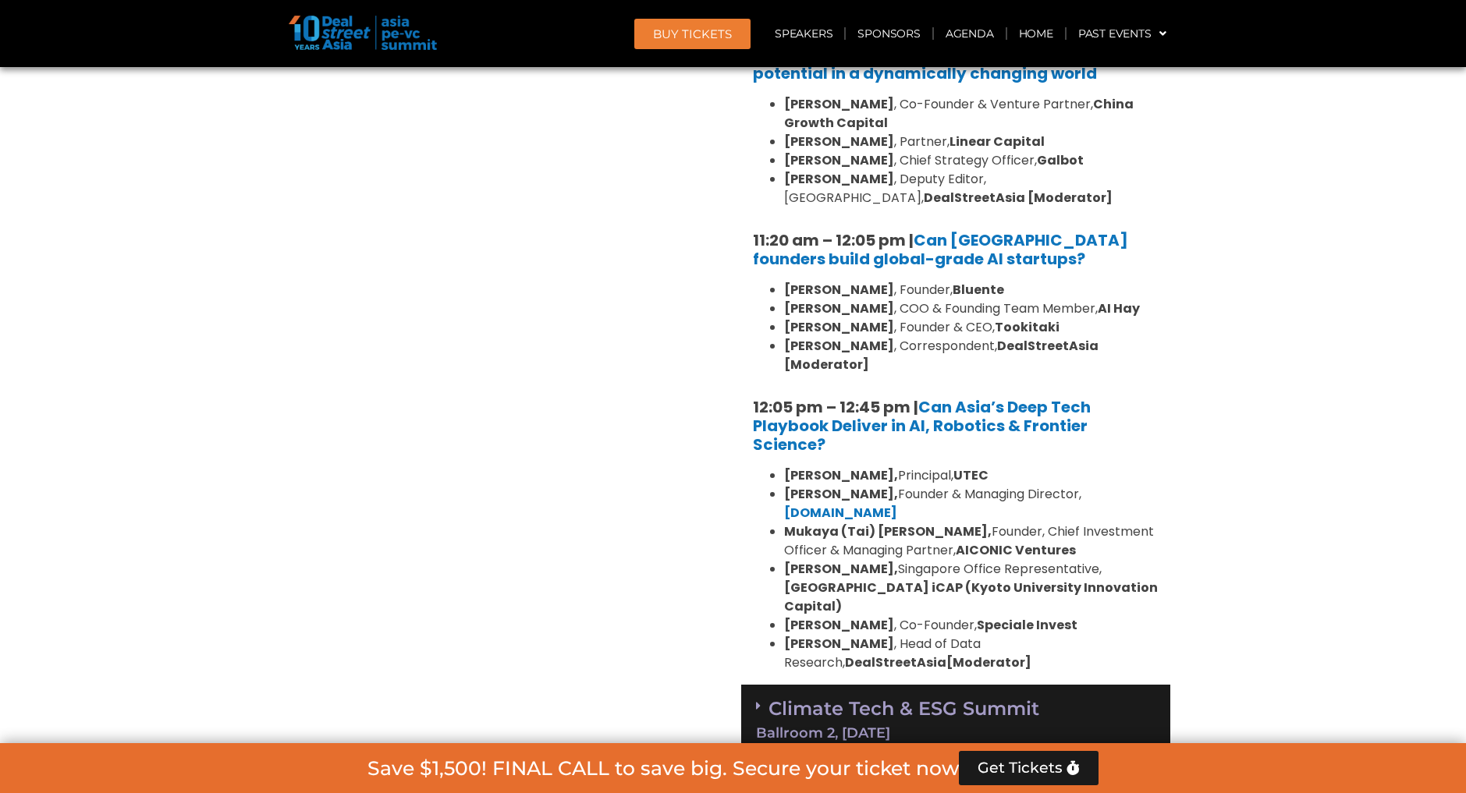
click at [757, 700] on icon at bounding box center [758, 706] width 5 height 12
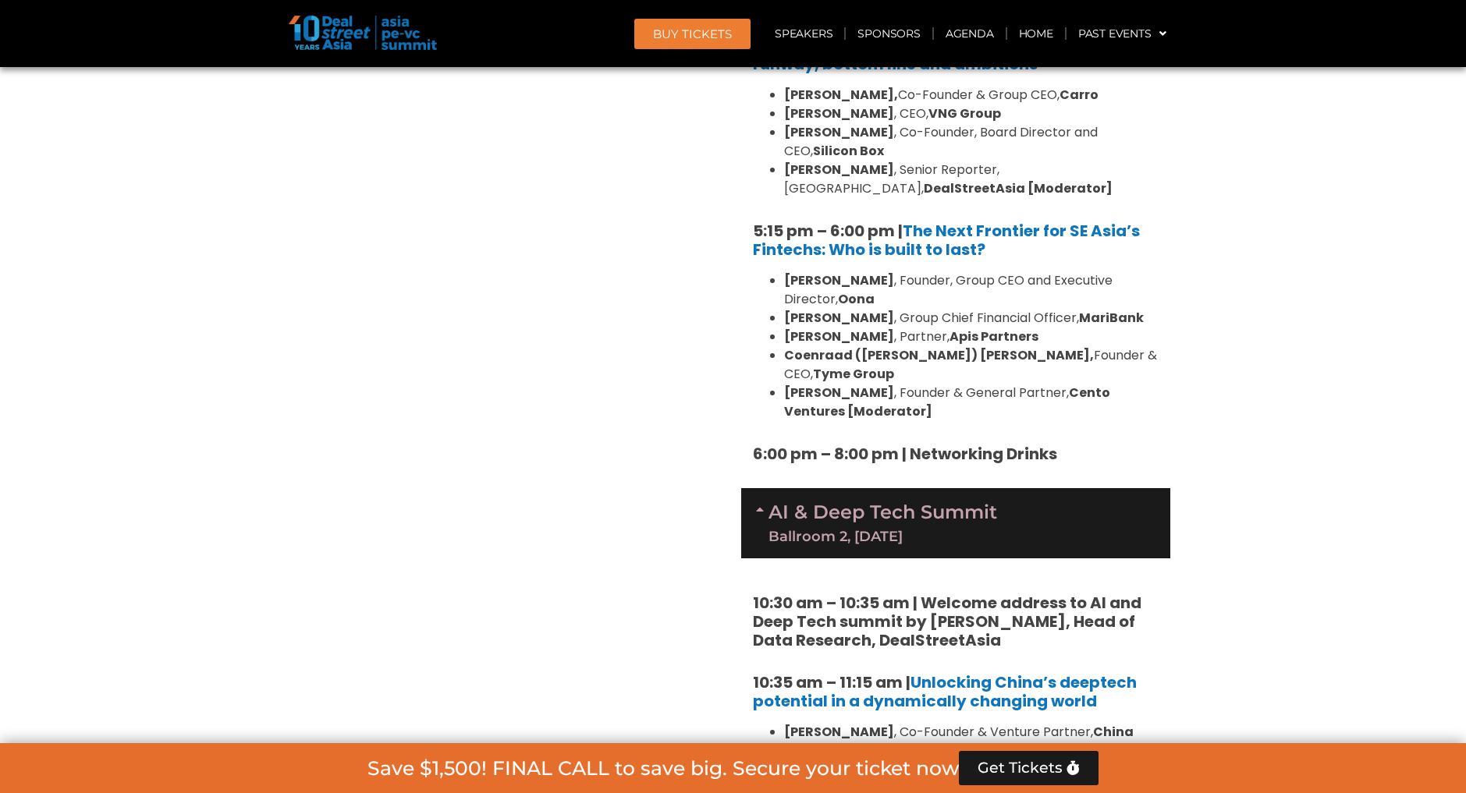
scroll to position [2664, 0]
